Goal: Task Accomplishment & Management: Complete application form

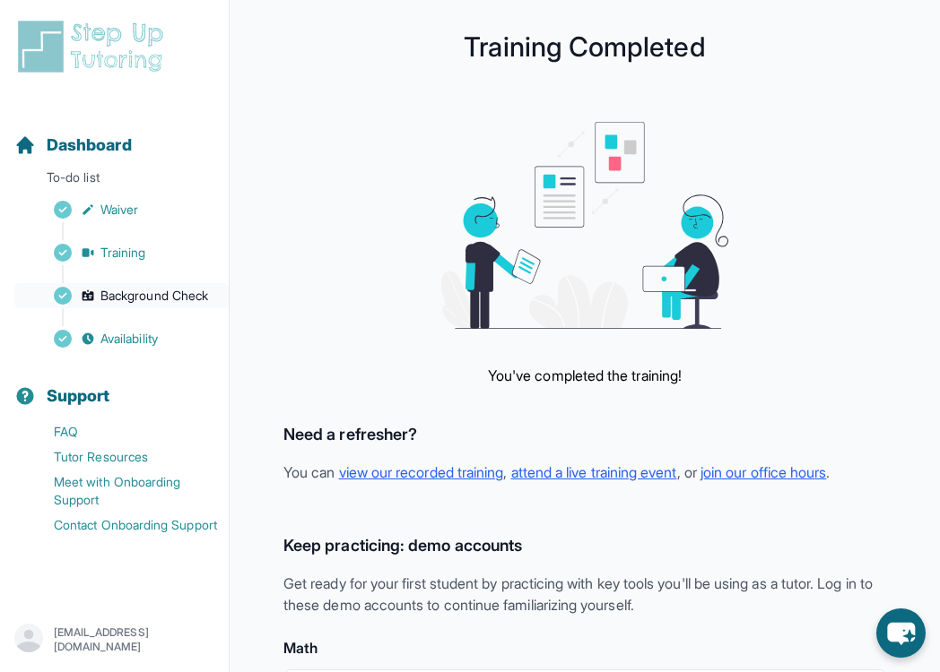
click at [136, 306] on link "Background Check" at bounding box center [121, 295] width 214 height 25
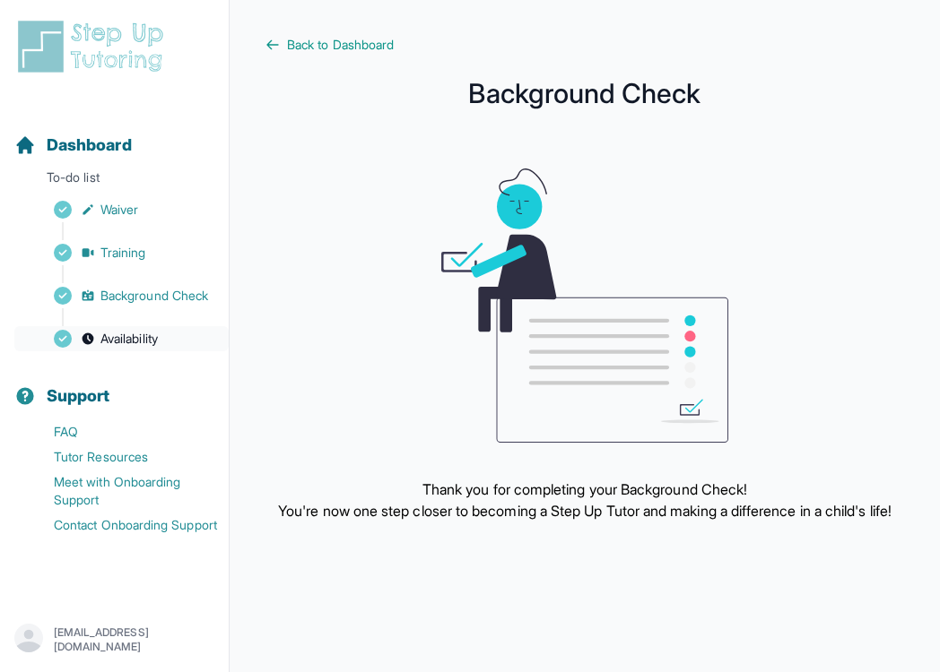
click at [136, 337] on span "Availability" at bounding box center [128, 339] width 57 height 18
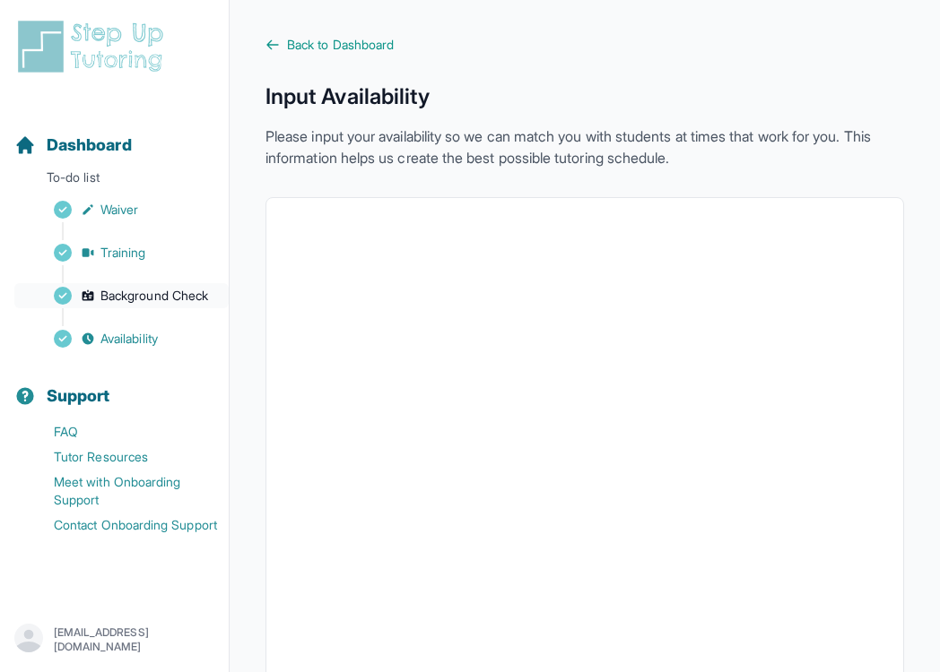
click at [181, 291] on span "Background Check" at bounding box center [154, 296] width 108 height 18
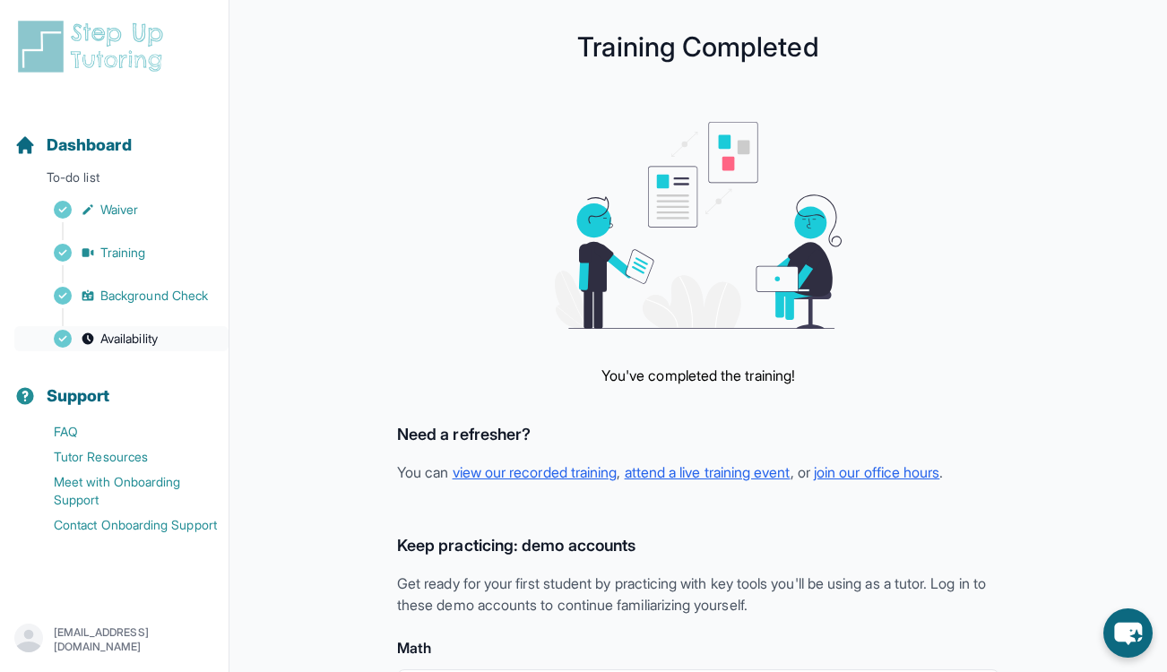
click at [95, 340] on link "Availability" at bounding box center [121, 338] width 214 height 25
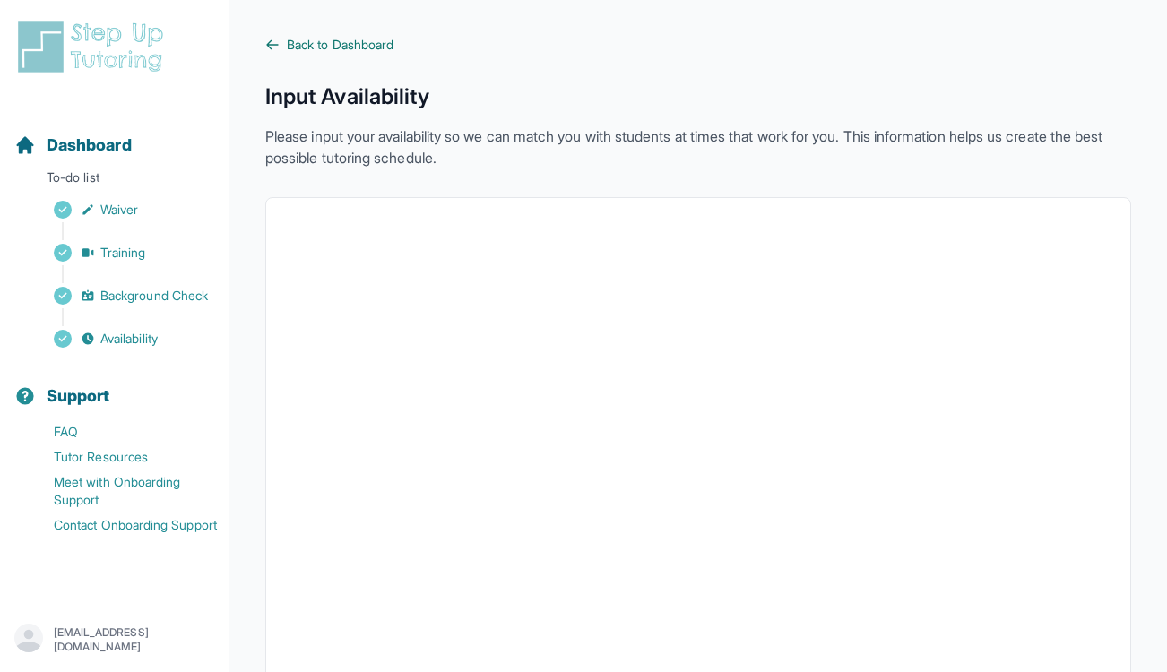
click at [349, 53] on span "Back to Dashboard" at bounding box center [340, 45] width 107 height 18
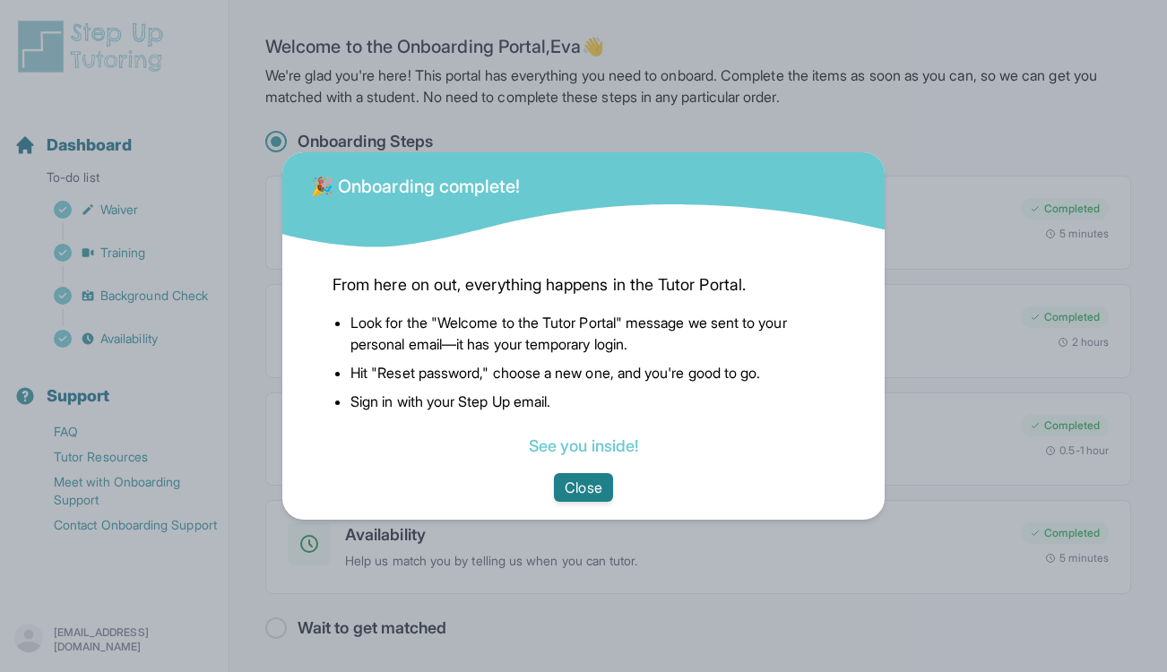
click at [603, 494] on button "Close" at bounding box center [583, 487] width 58 height 29
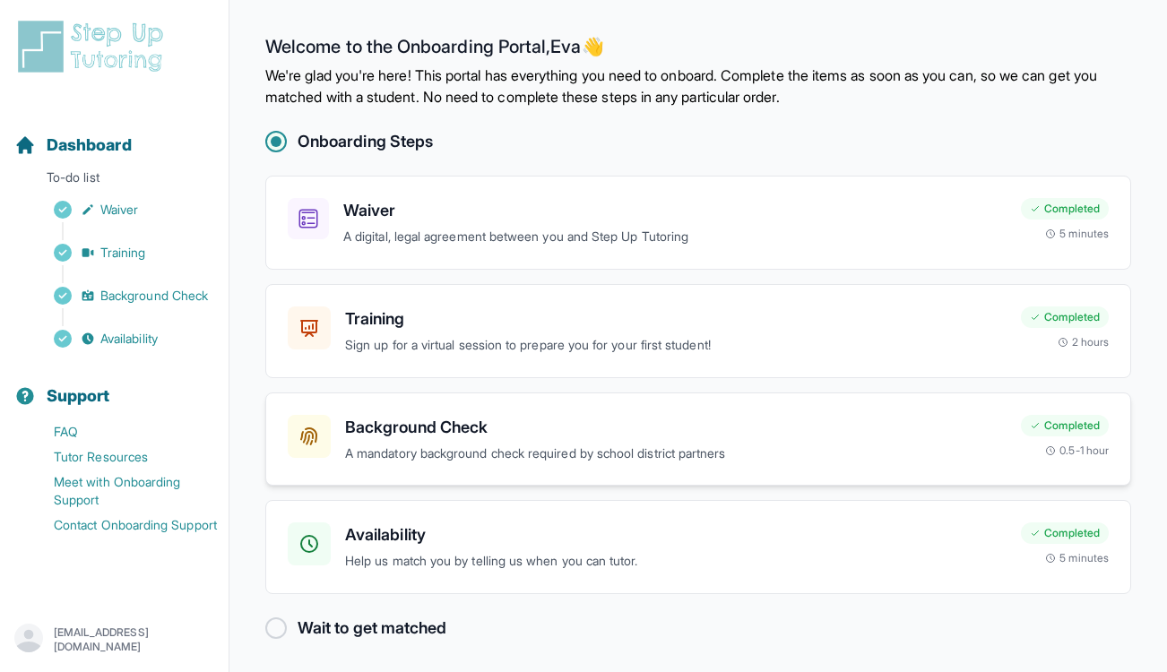
click at [637, 438] on h3 "Background Check" at bounding box center [676, 427] width 662 height 25
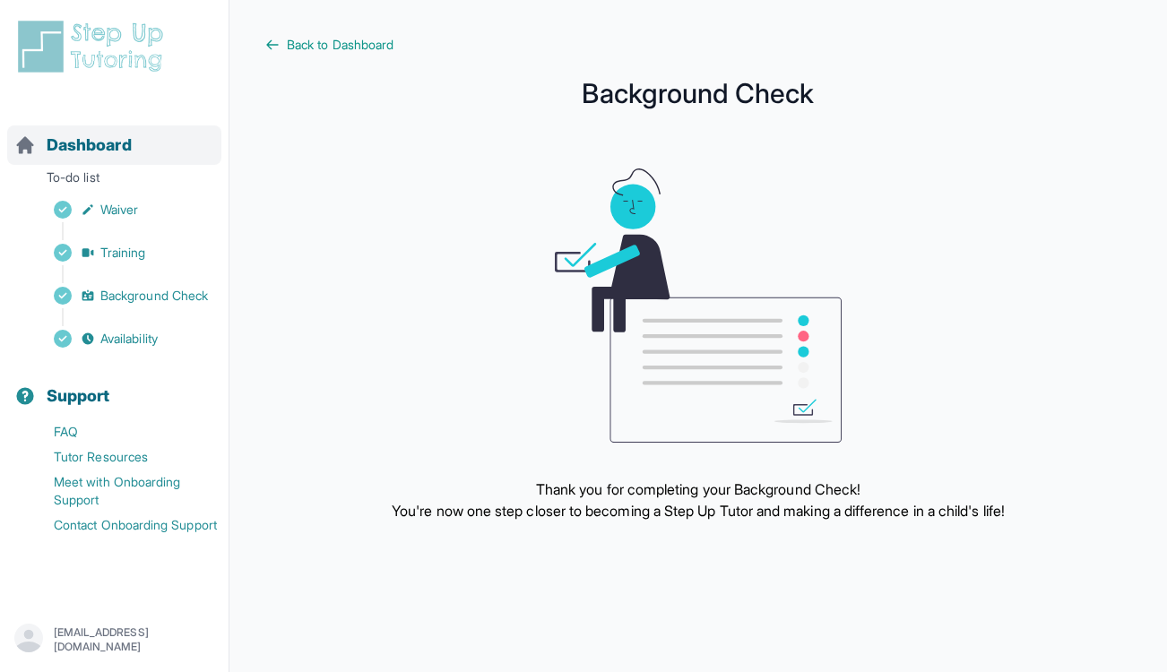
click at [91, 153] on span "Dashboard" at bounding box center [89, 145] width 85 height 25
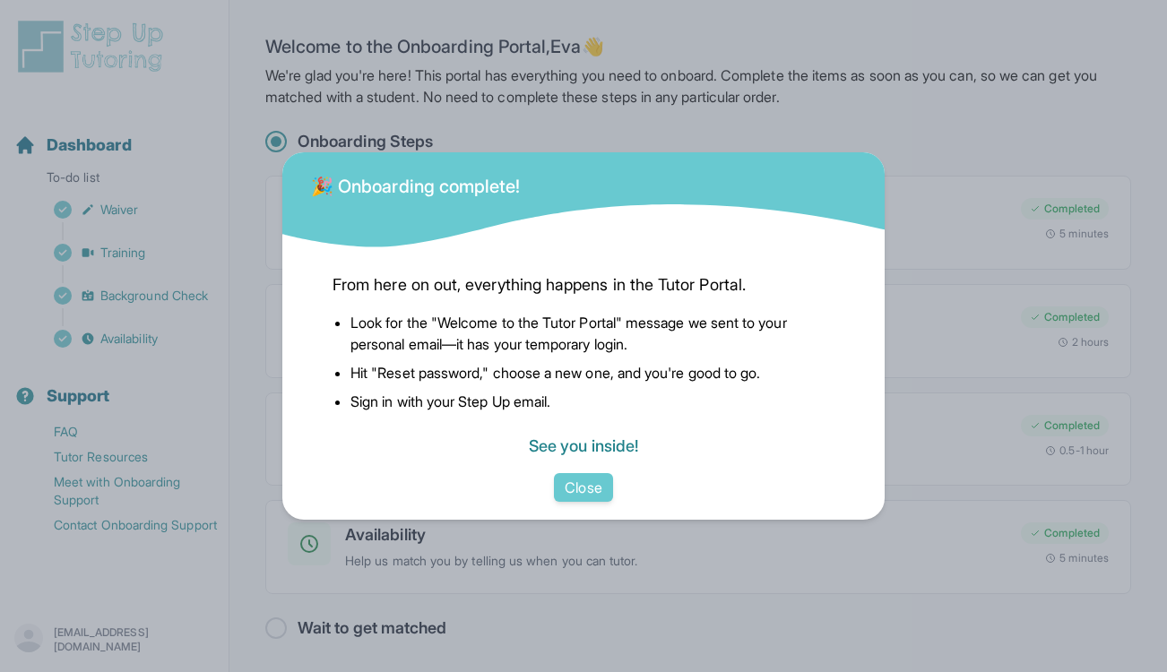
click at [567, 455] on link "See you inside!" at bounding box center [583, 446] width 109 height 19
